Goal: Task Accomplishment & Management: Use online tool/utility

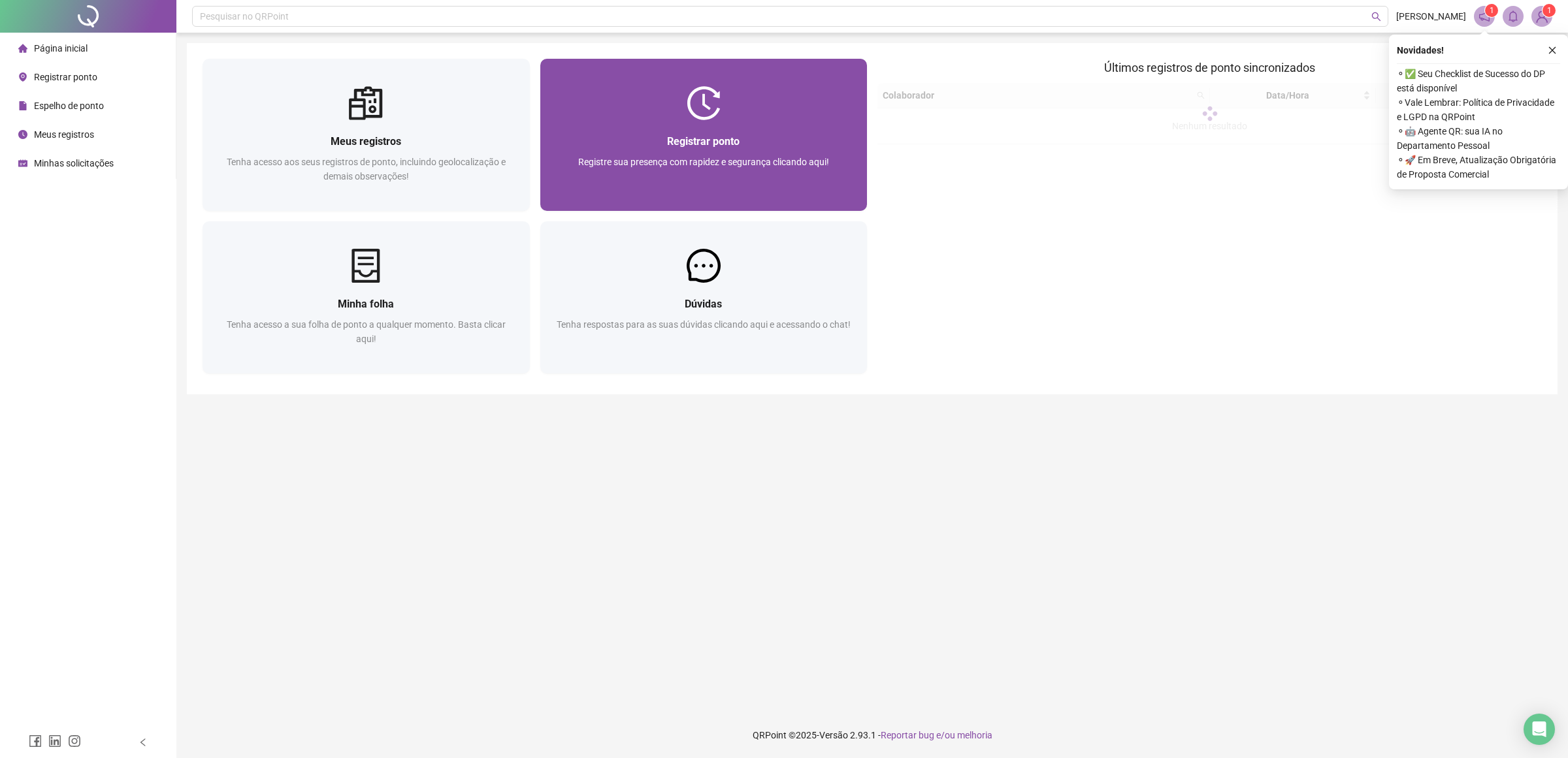
click at [738, 140] on span "Registrar ponto" at bounding box center [703, 141] width 72 height 12
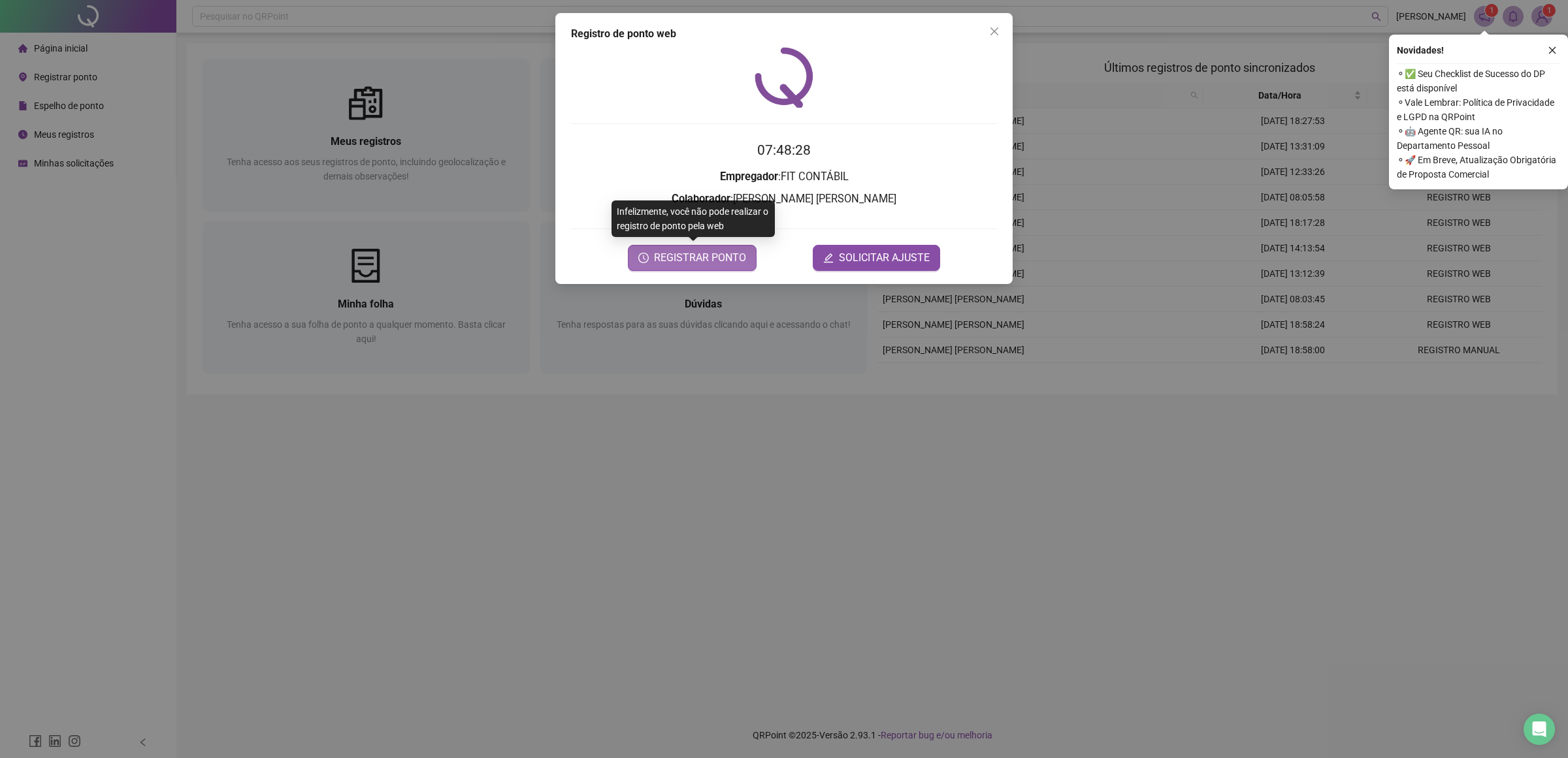
click at [694, 256] on span "REGISTRAR PONTO" at bounding box center [699, 258] width 92 height 16
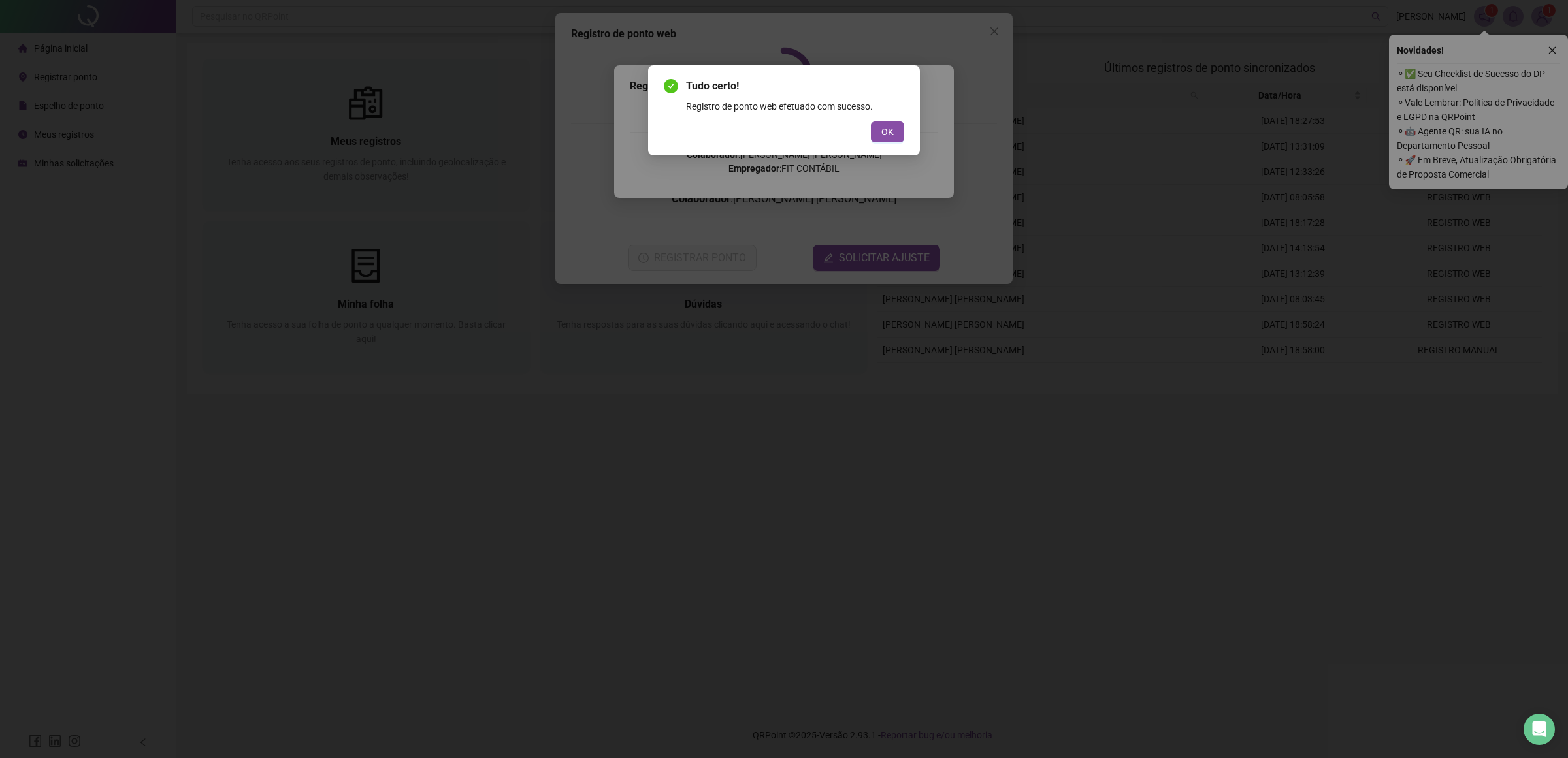
click at [880, 123] on button "OK" at bounding box center [888, 132] width 33 height 21
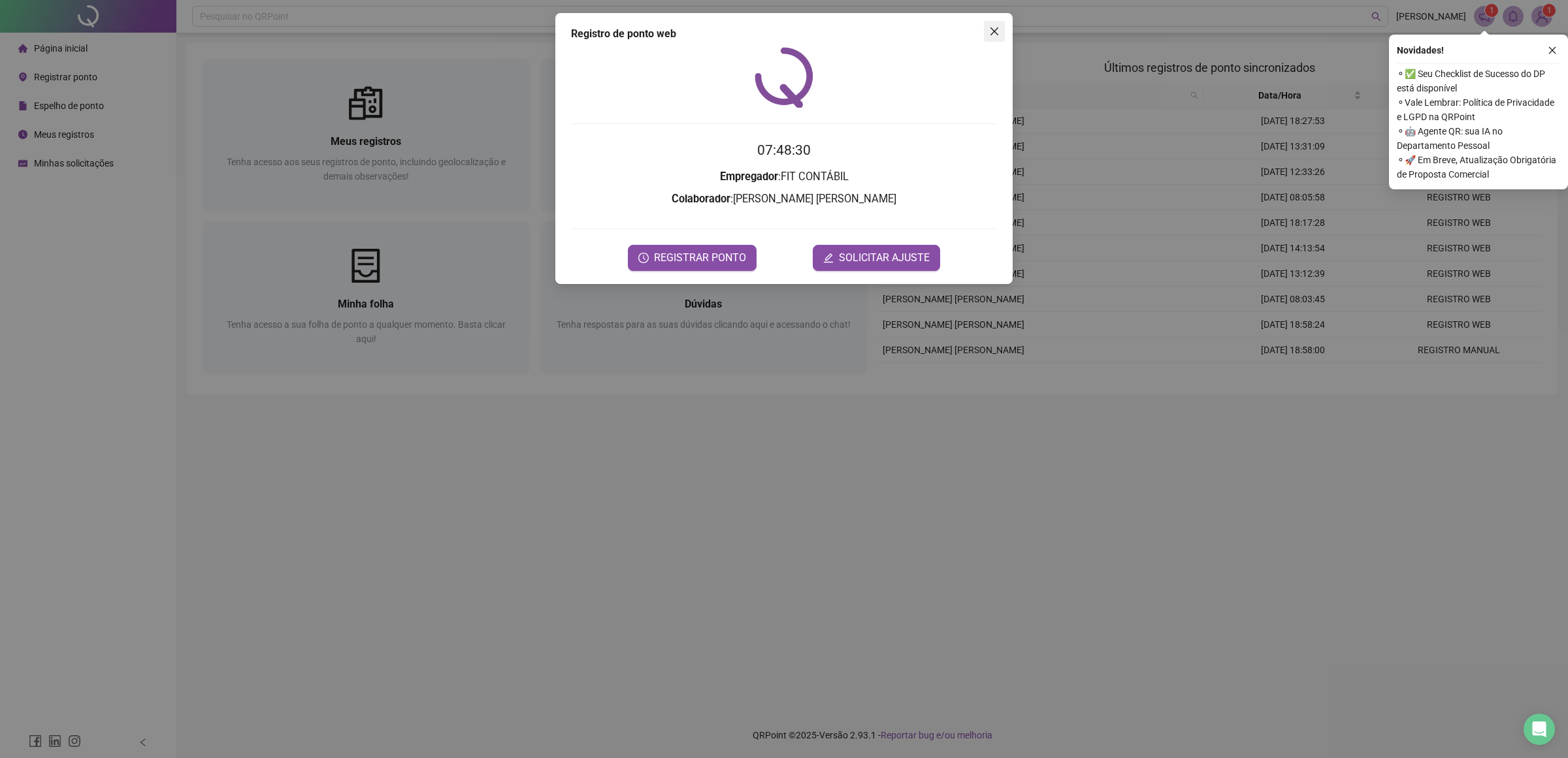
click at [987, 23] on button "Close" at bounding box center [994, 31] width 21 height 21
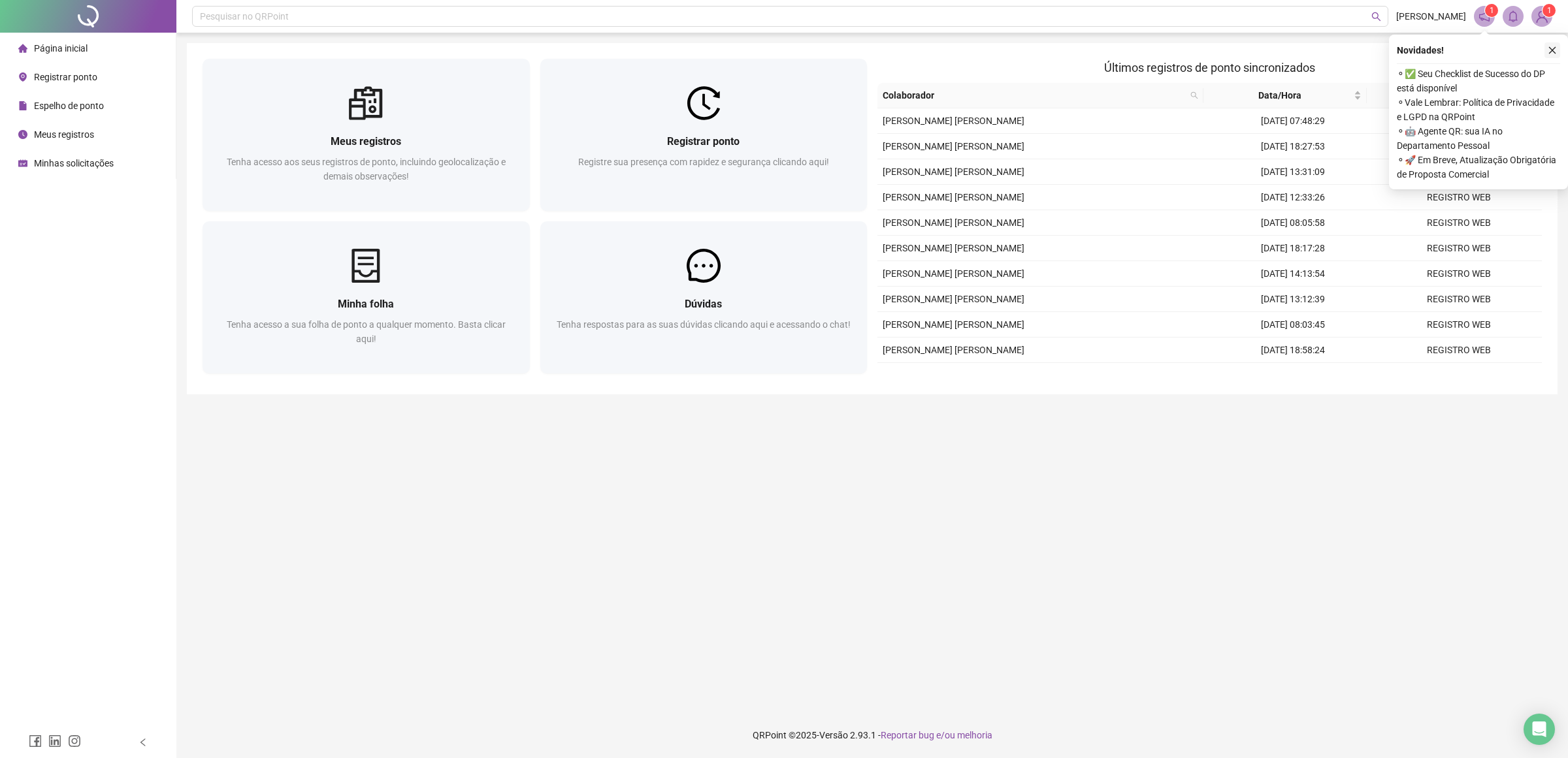
click at [1548, 51] on icon "close" at bounding box center [1551, 50] width 9 height 9
